Goal: Task Accomplishment & Management: Manage account settings

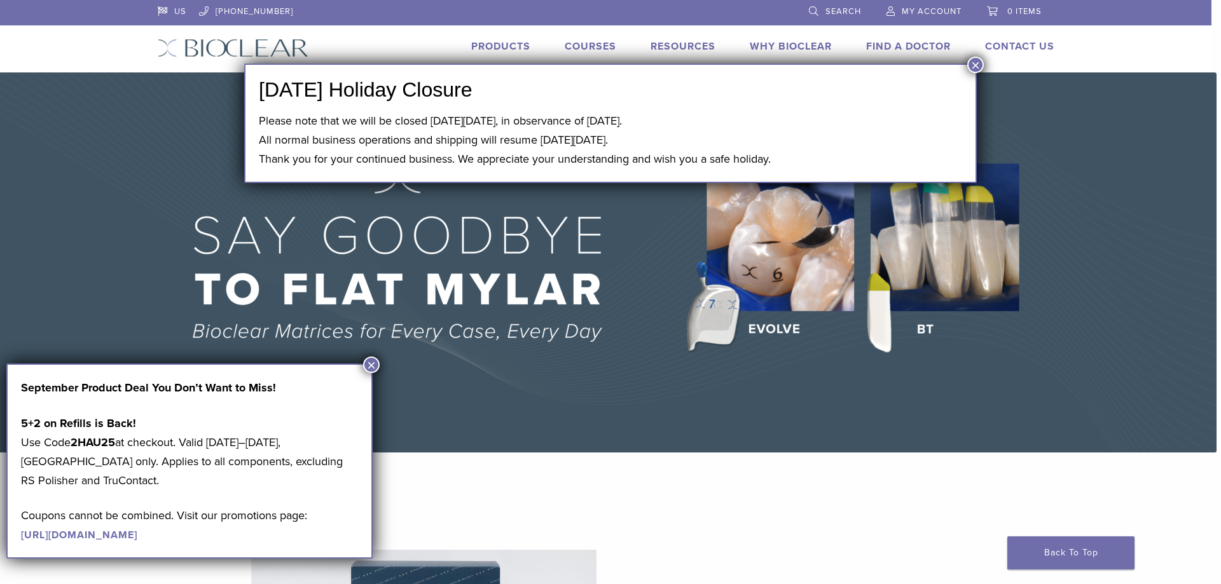
click at [371, 360] on button "×" at bounding box center [371, 365] width 17 height 17
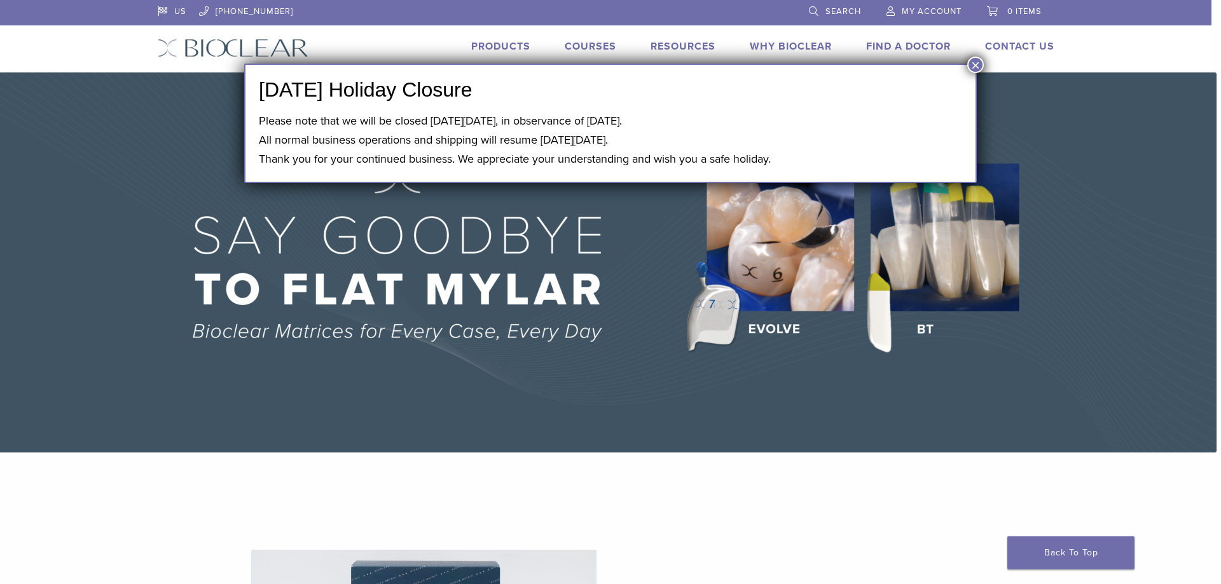
click at [497, 335] on img at bounding box center [606, 263] width 1221 height 380
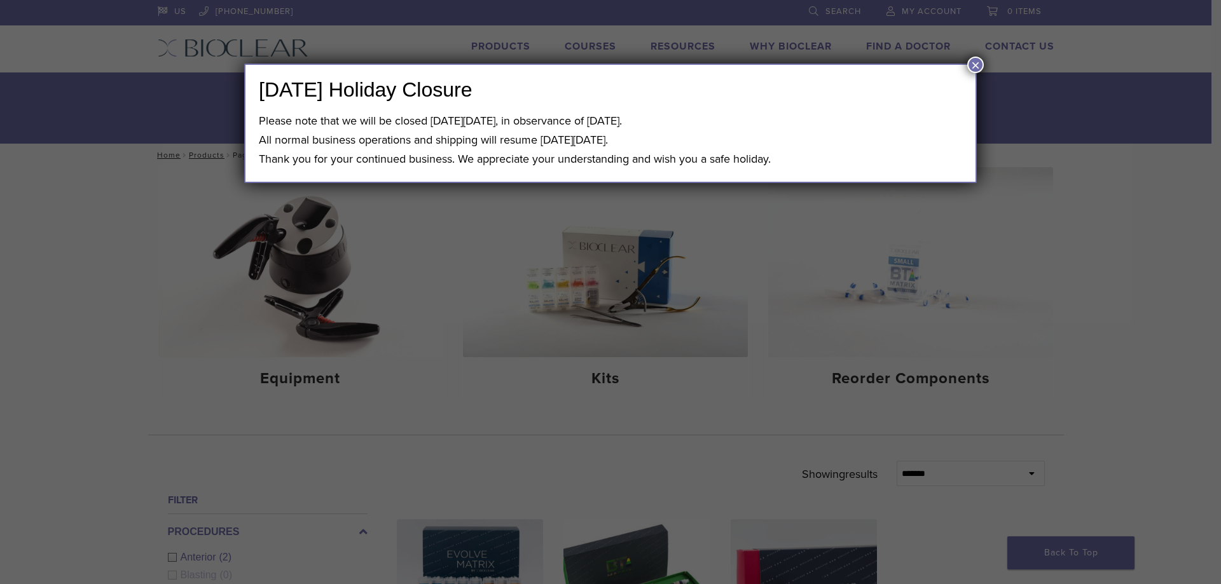
click at [974, 63] on button "×" at bounding box center [975, 65] width 17 height 17
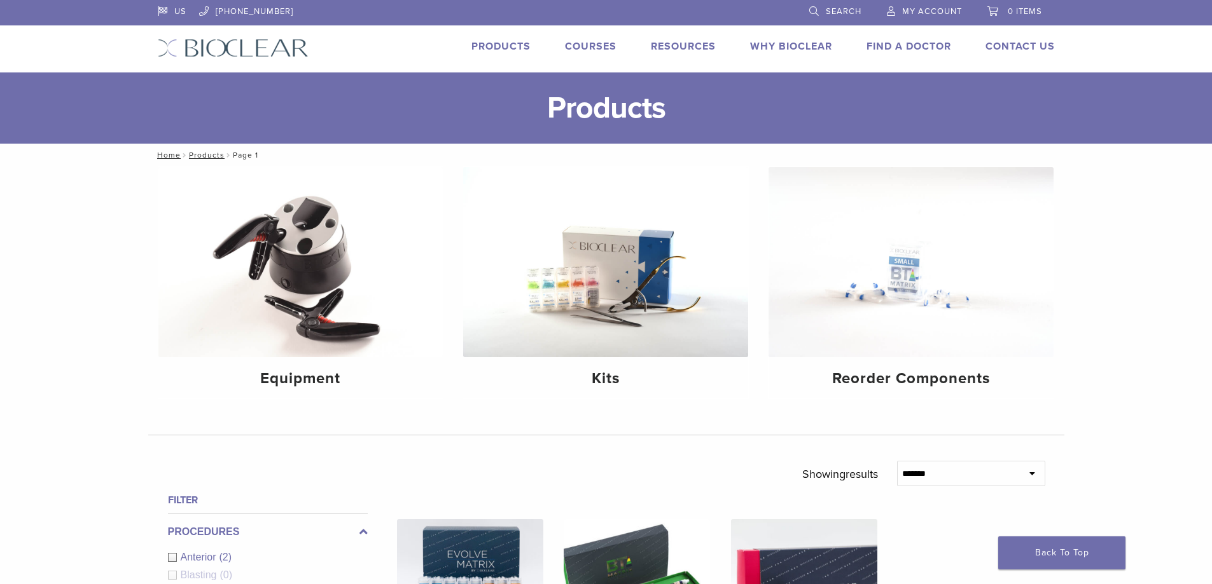
click at [912, 6] on span "My Account" at bounding box center [932, 11] width 60 height 10
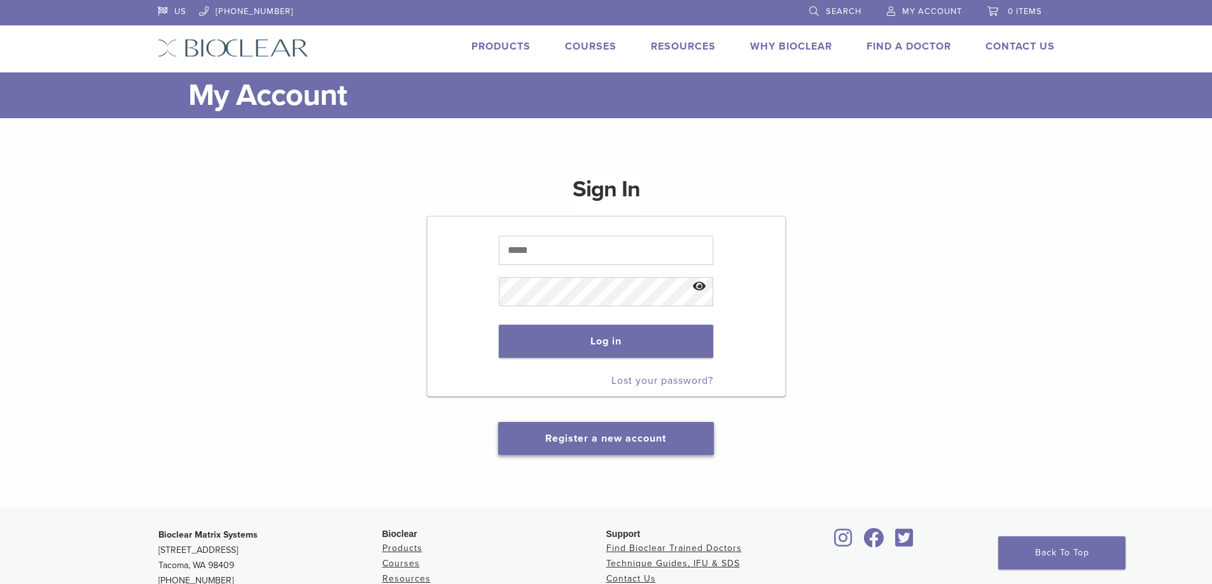
click at [602, 439] on link "Register a new account" at bounding box center [605, 438] width 121 height 13
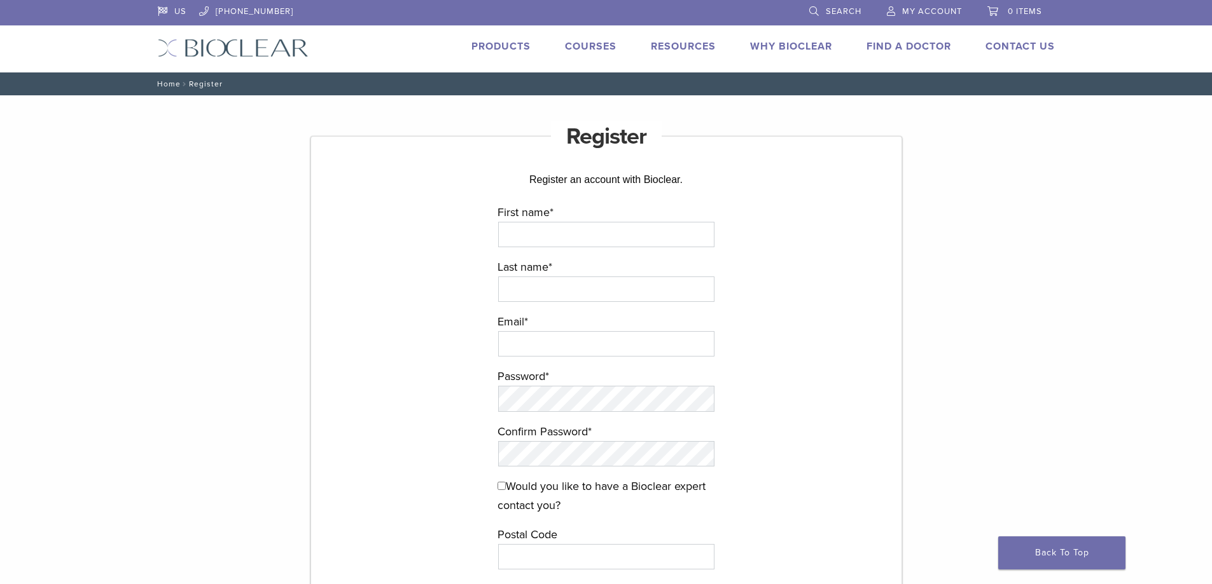
click at [165, 85] on link "Home" at bounding box center [166, 84] width 27 height 9
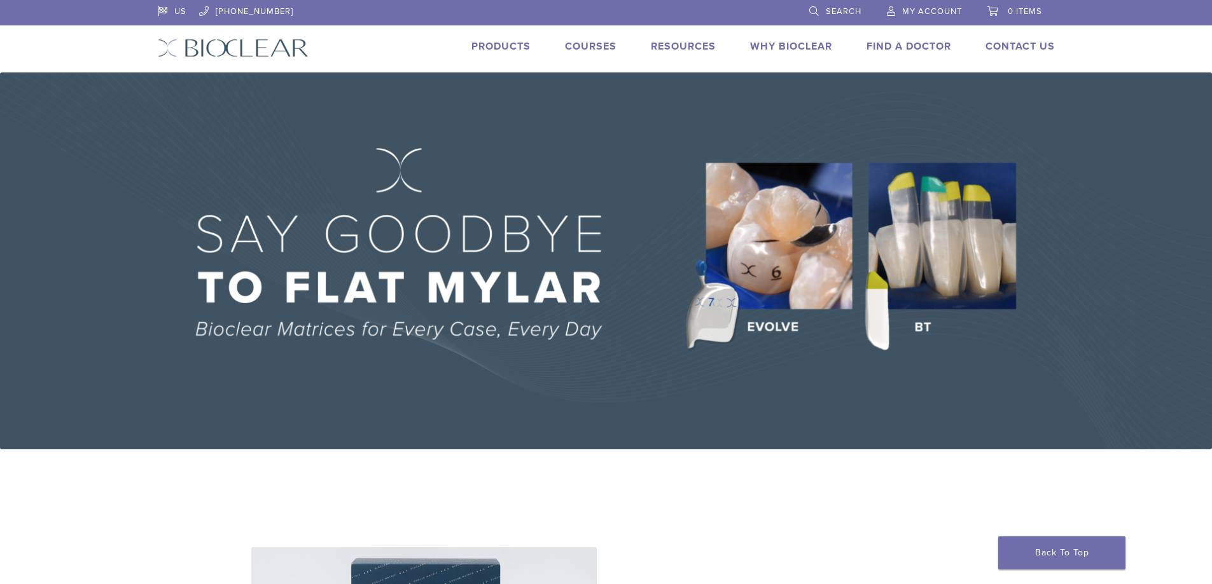
click at [911, 11] on span "My Account" at bounding box center [932, 11] width 60 height 10
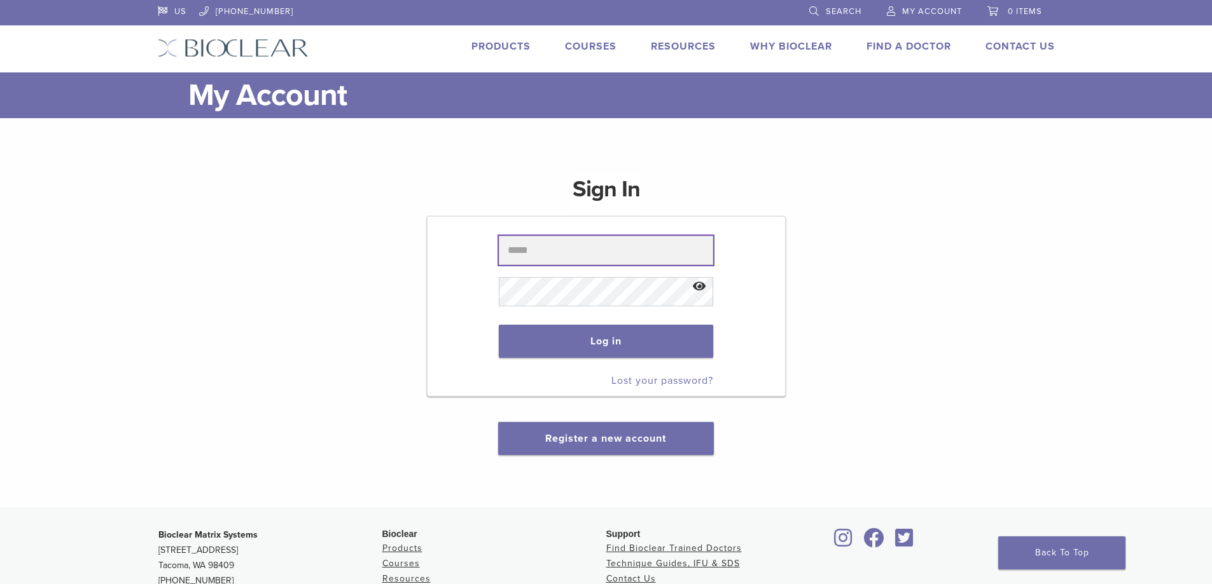
click at [520, 252] on input "text" at bounding box center [606, 250] width 214 height 29
type input "**********"
click at [649, 380] on link "Lost your password?" at bounding box center [662, 381] width 102 height 13
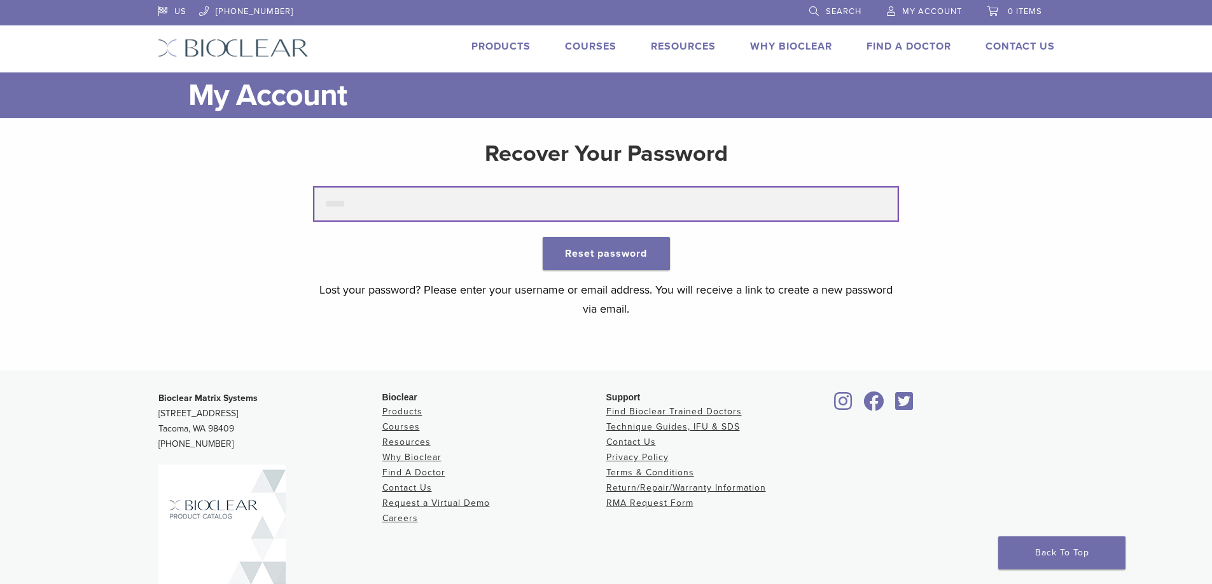
click at [338, 203] on input "text" at bounding box center [605, 204] width 583 height 33
type input "**********"
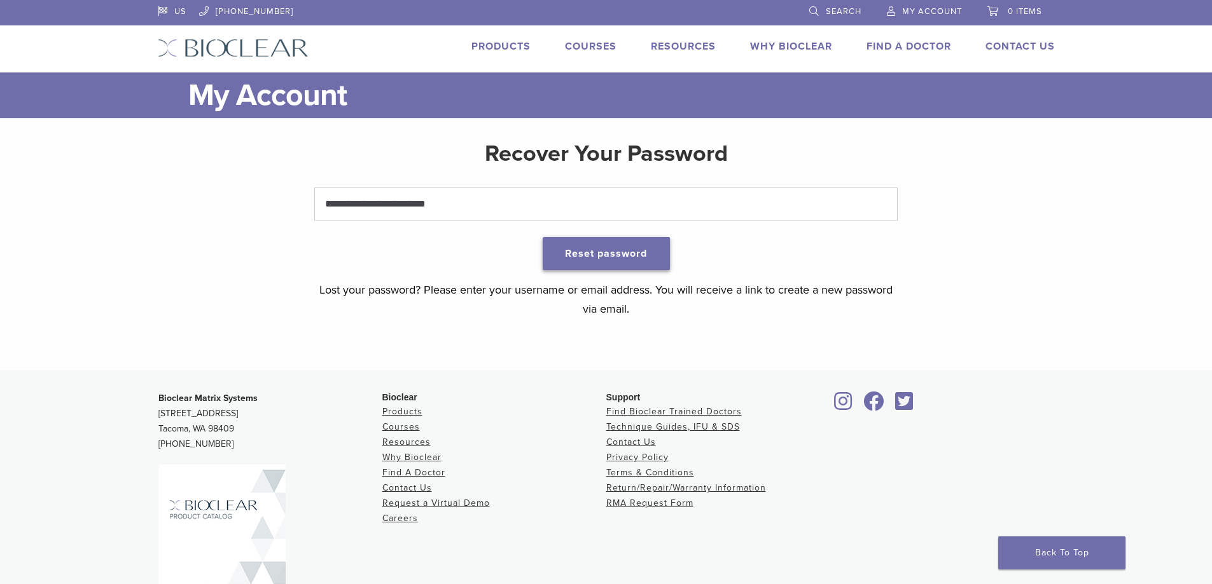
click at [604, 252] on button "Reset password" at bounding box center [606, 253] width 127 height 33
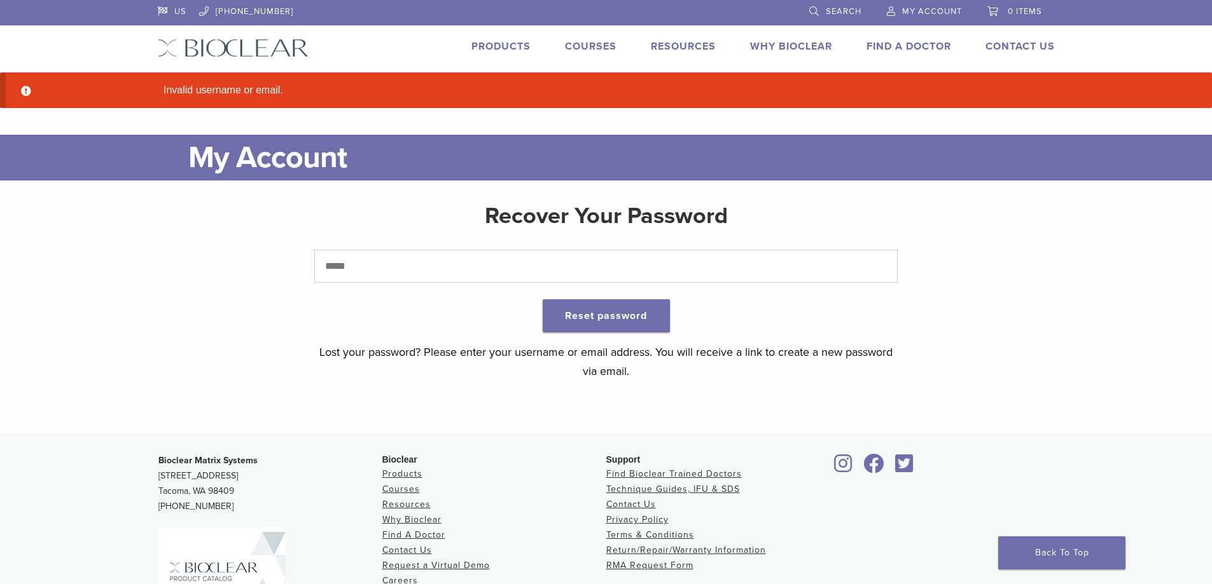
click at [491, 45] on link "Products" at bounding box center [500, 46] width 59 height 13
